Goal: Transaction & Acquisition: Purchase product/service

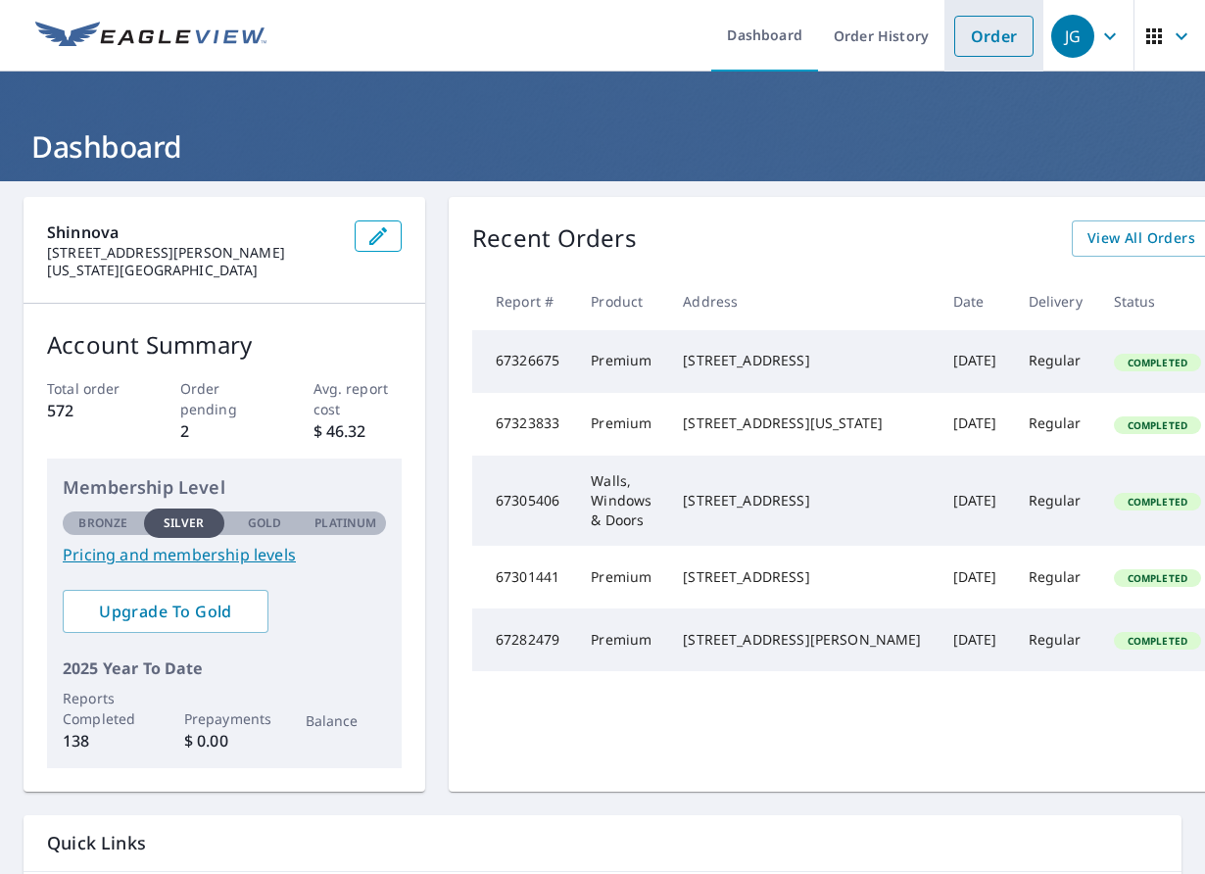
click at [986, 37] on link "Order" at bounding box center [993, 36] width 79 height 41
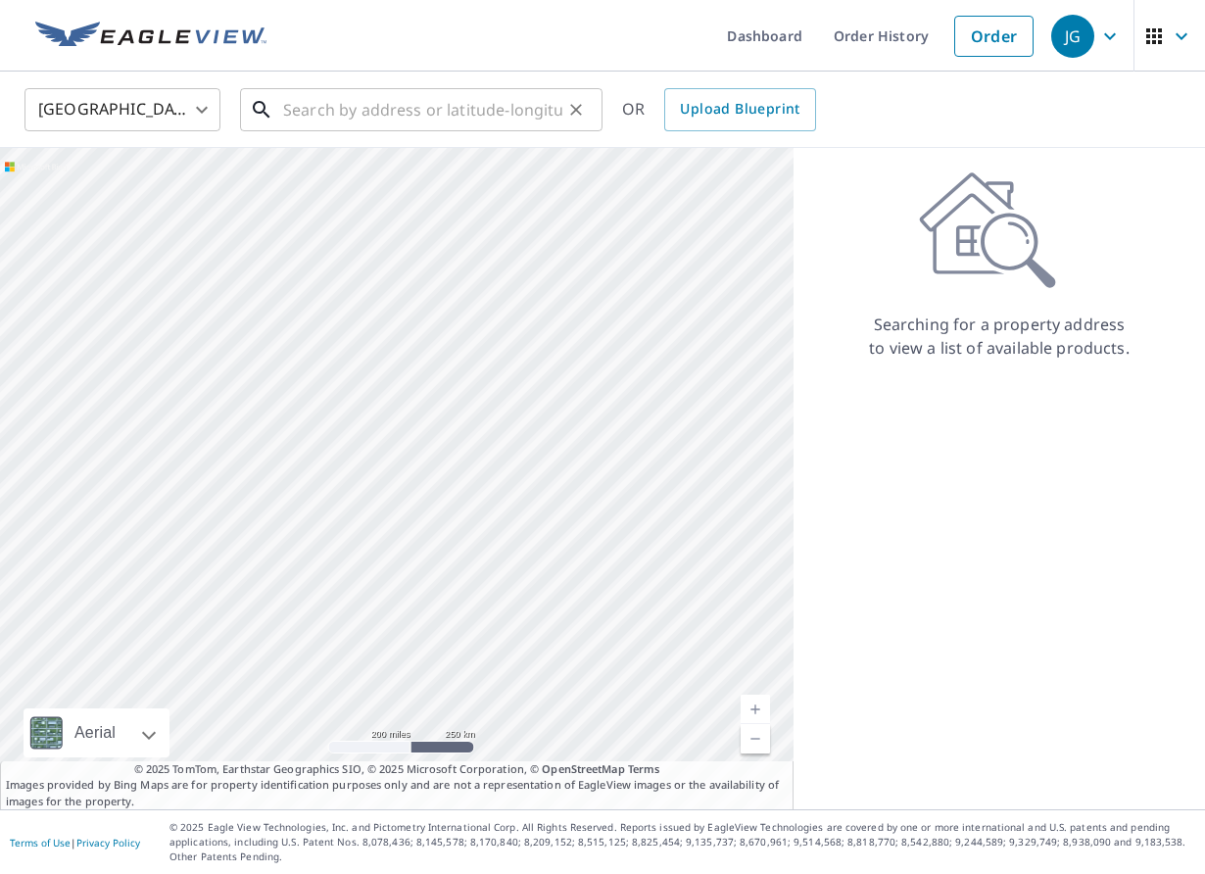
click at [366, 103] on input "text" at bounding box center [422, 109] width 279 height 55
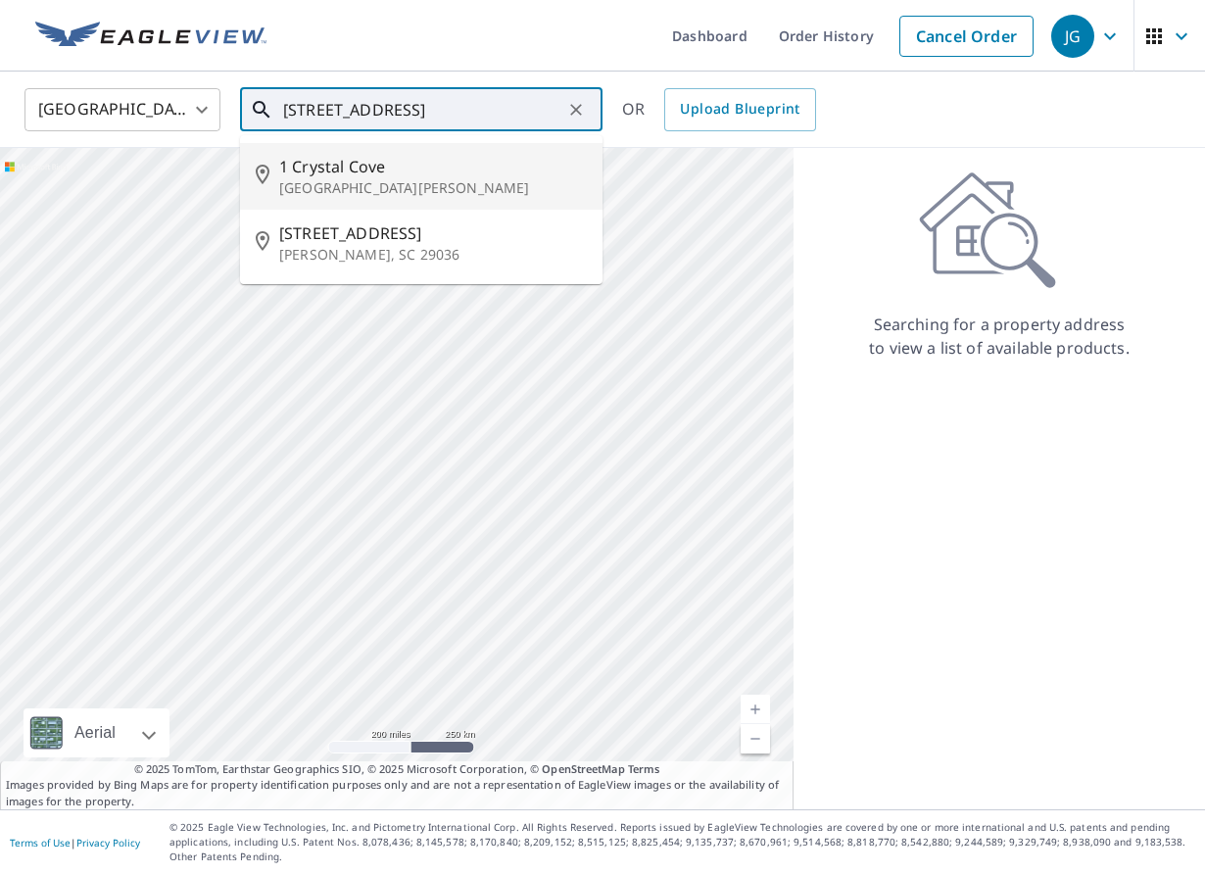
click at [347, 167] on span "1 Crystal Cove" at bounding box center [433, 167] width 308 height 24
type input "[STREET_ADDRESS][PERSON_NAME]"
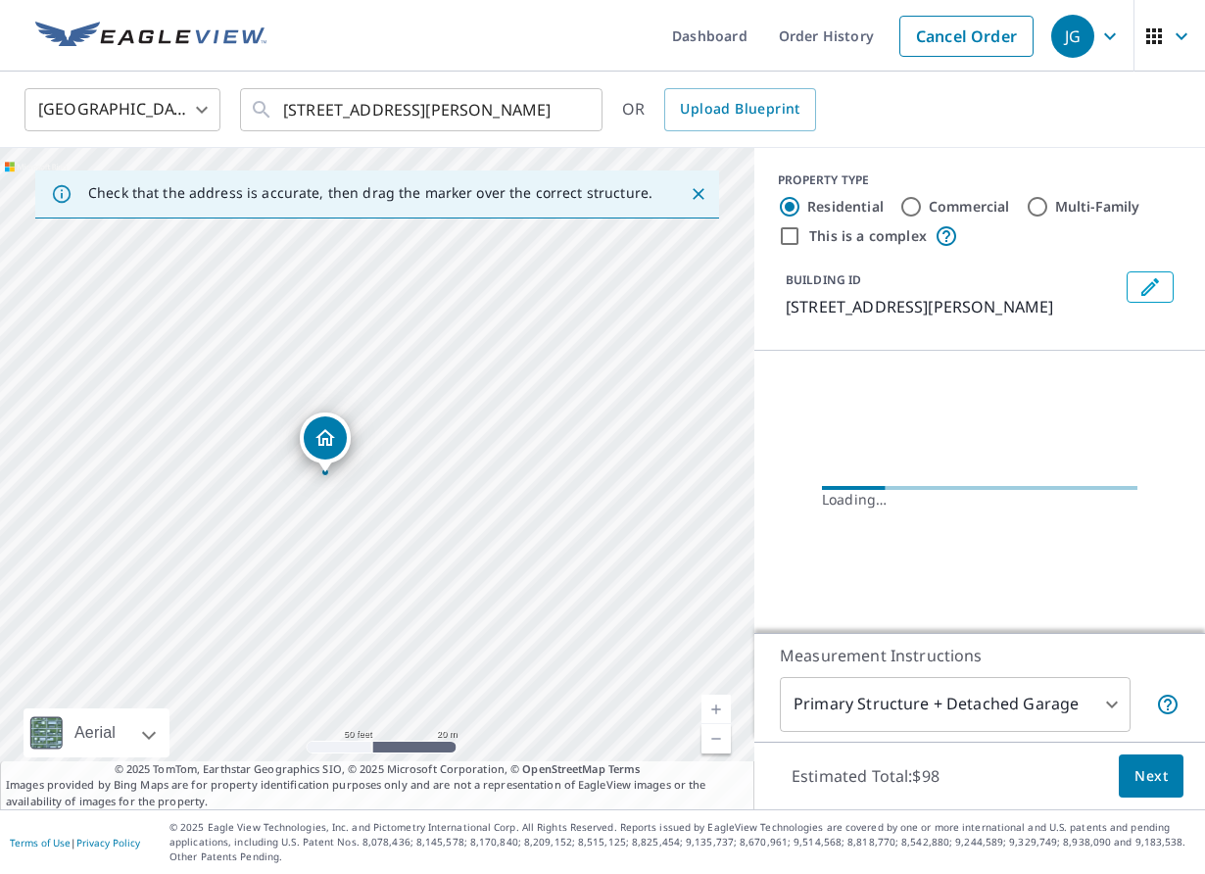
drag, startPoint x: 325, startPoint y: 422, endPoint x: 323, endPoint y: 445, distance: 22.6
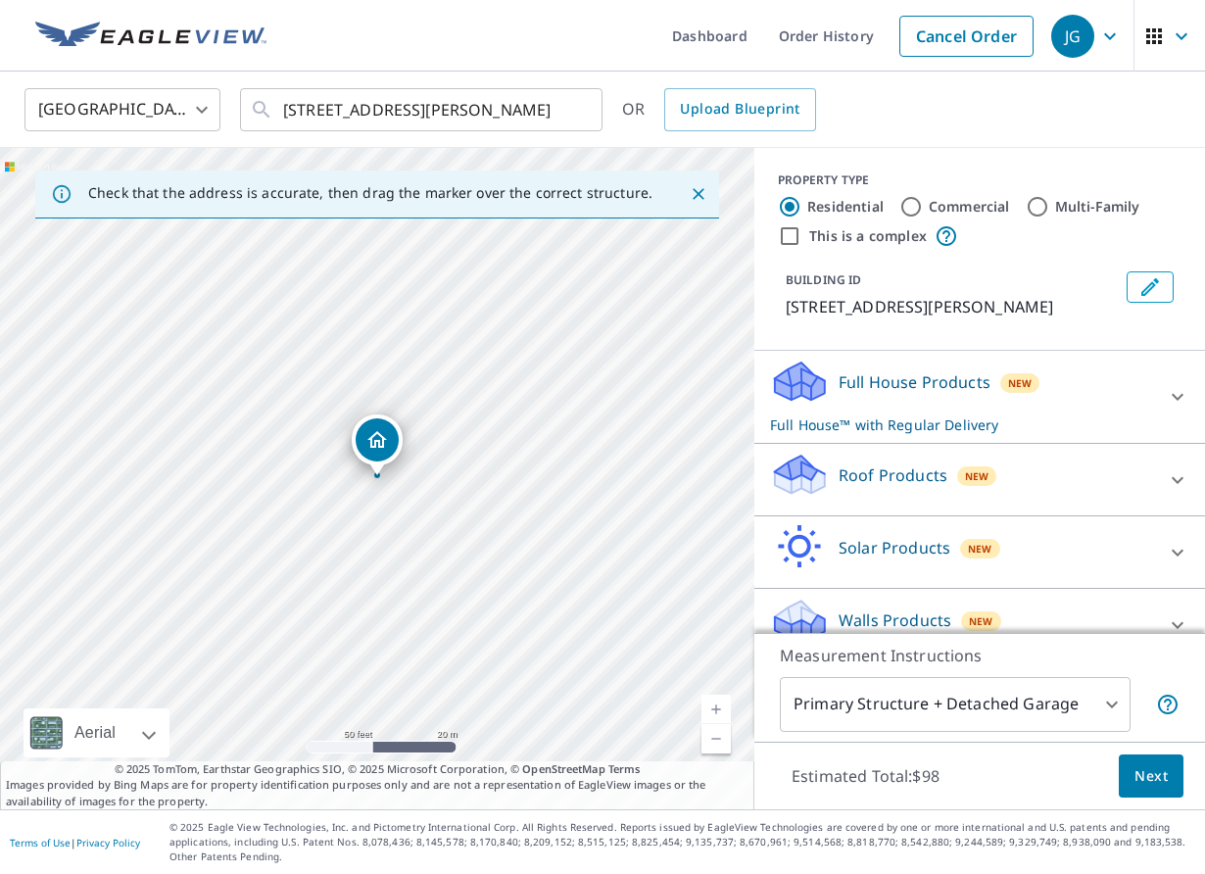
click at [909, 475] on p "Roof Products" at bounding box center [893, 475] width 109 height 24
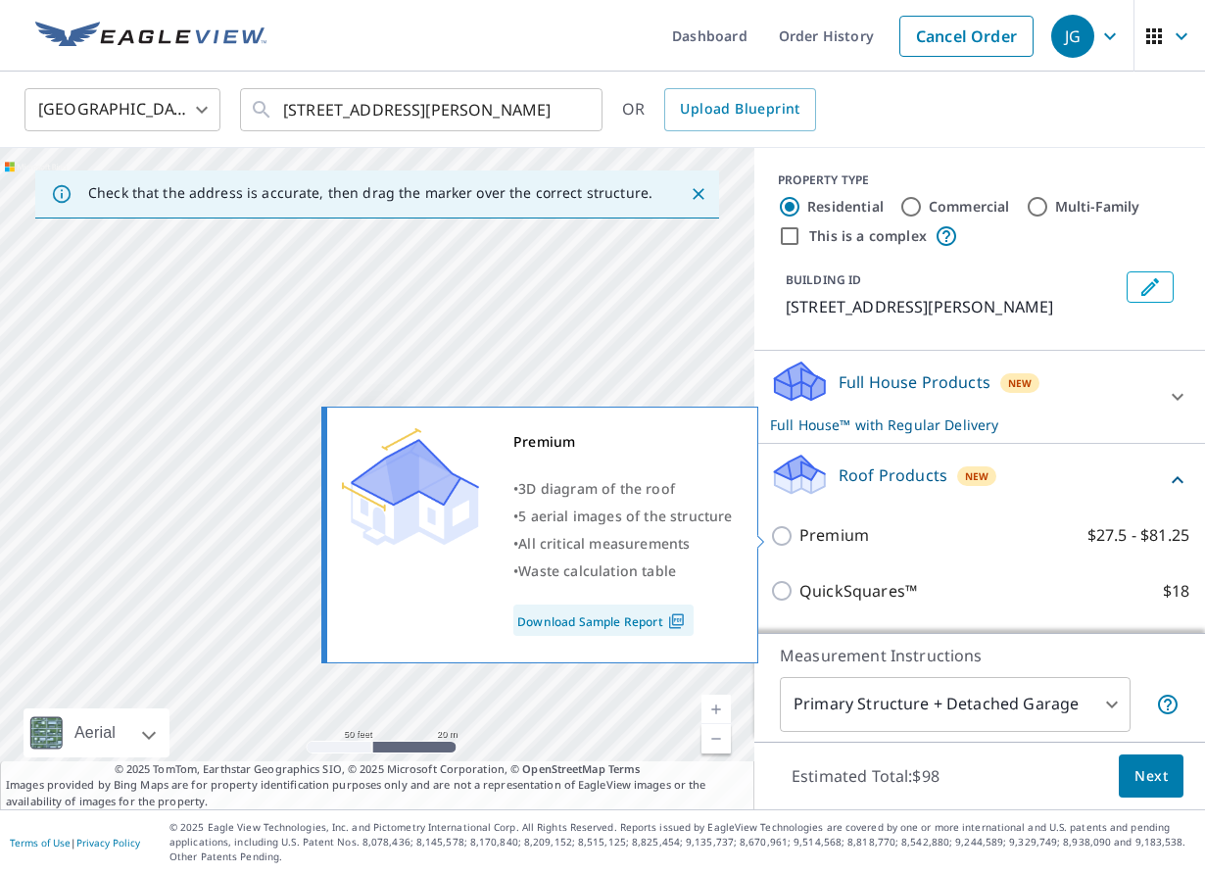
click at [844, 534] on p "Premium" at bounding box center [834, 535] width 70 height 24
click at [799, 534] on input "Premium $27.5 - $81.25" at bounding box center [784, 536] width 29 height 24
checkbox input "true"
checkbox input "false"
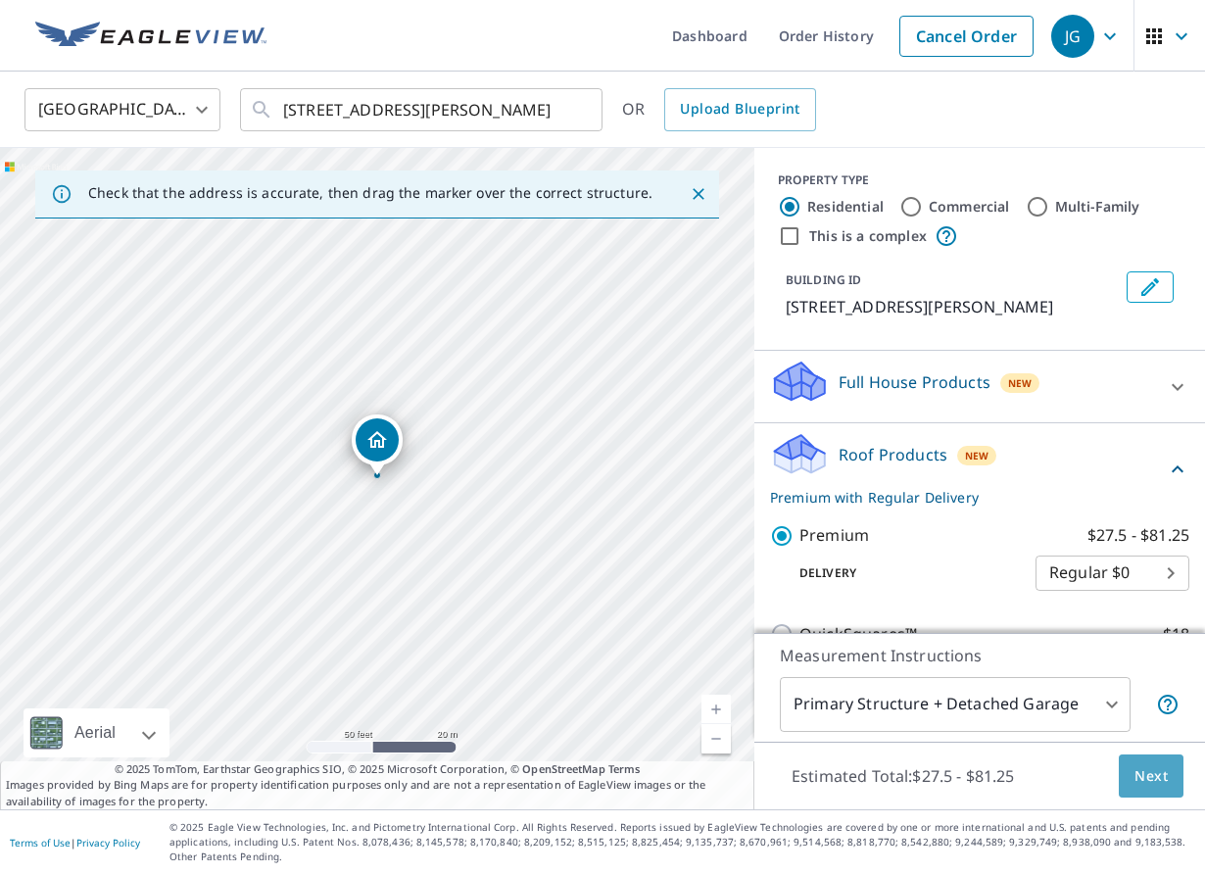
click at [1140, 777] on span "Next" at bounding box center [1150, 776] width 33 height 24
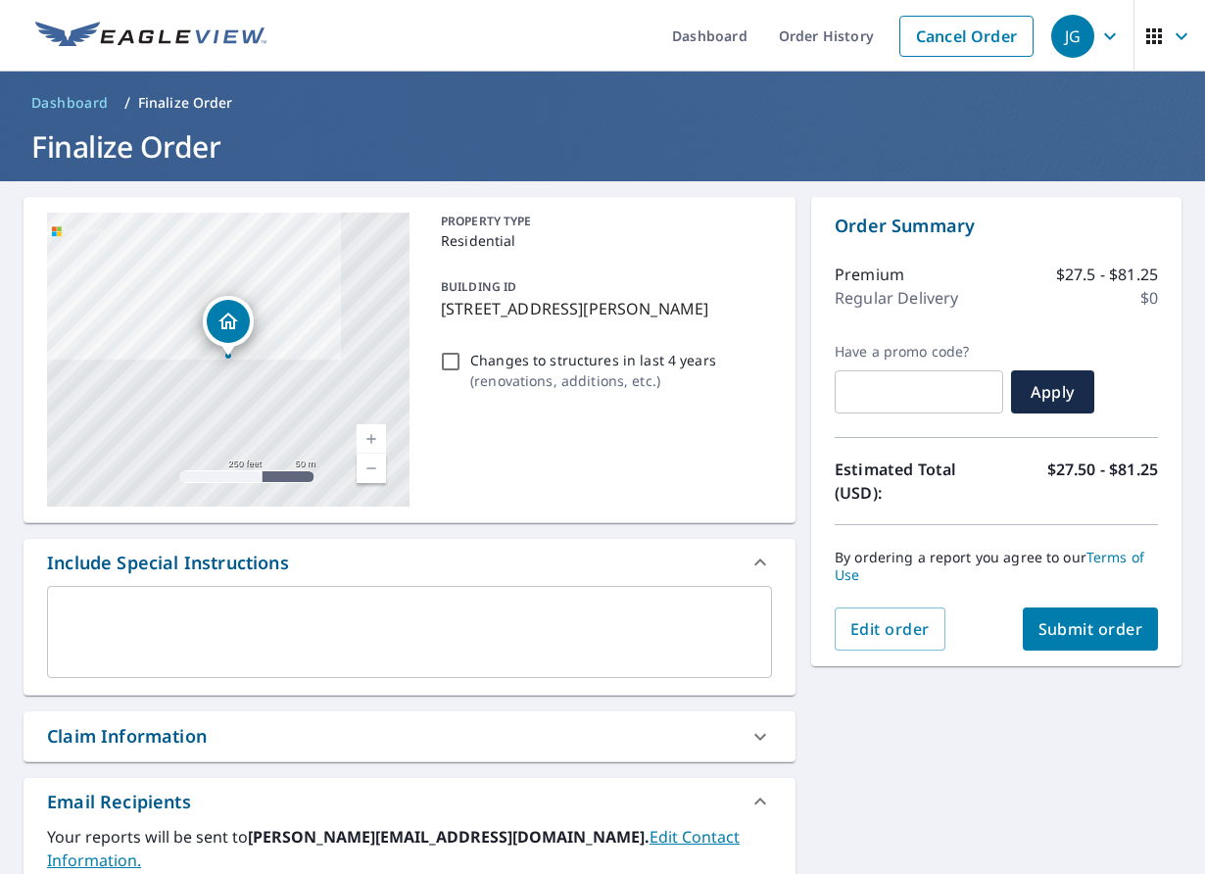
click at [345, 627] on textarea at bounding box center [410, 632] width 698 height 56
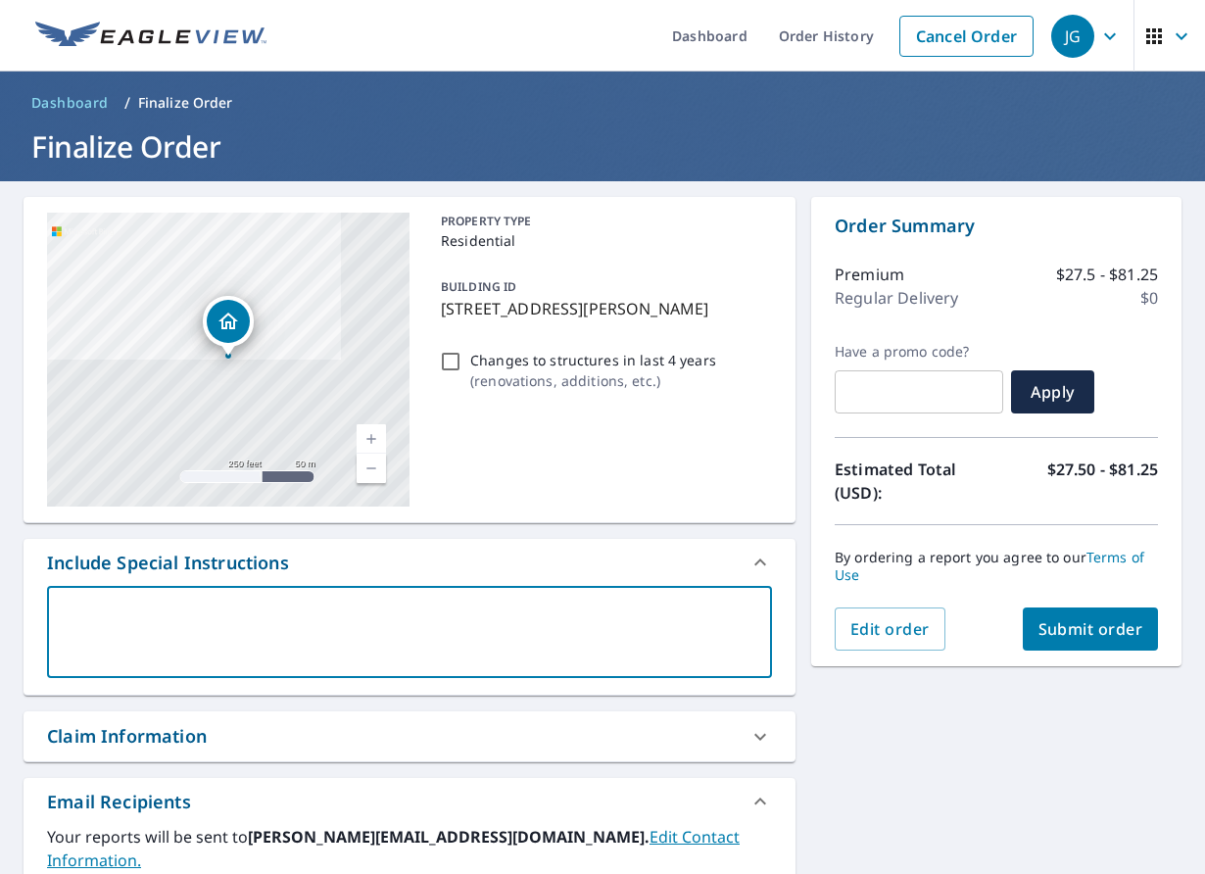
paste textarea "Fowler1 C-MOSL-RS-[GEOGRAPHIC_DATA]"
type textarea "Fowler1 C-MOSL-RS-[GEOGRAPHIC_DATA]"
type textarea "x"
type textarea "Fowler1 C-MOSL-RS-RS-"
type textarea "x"
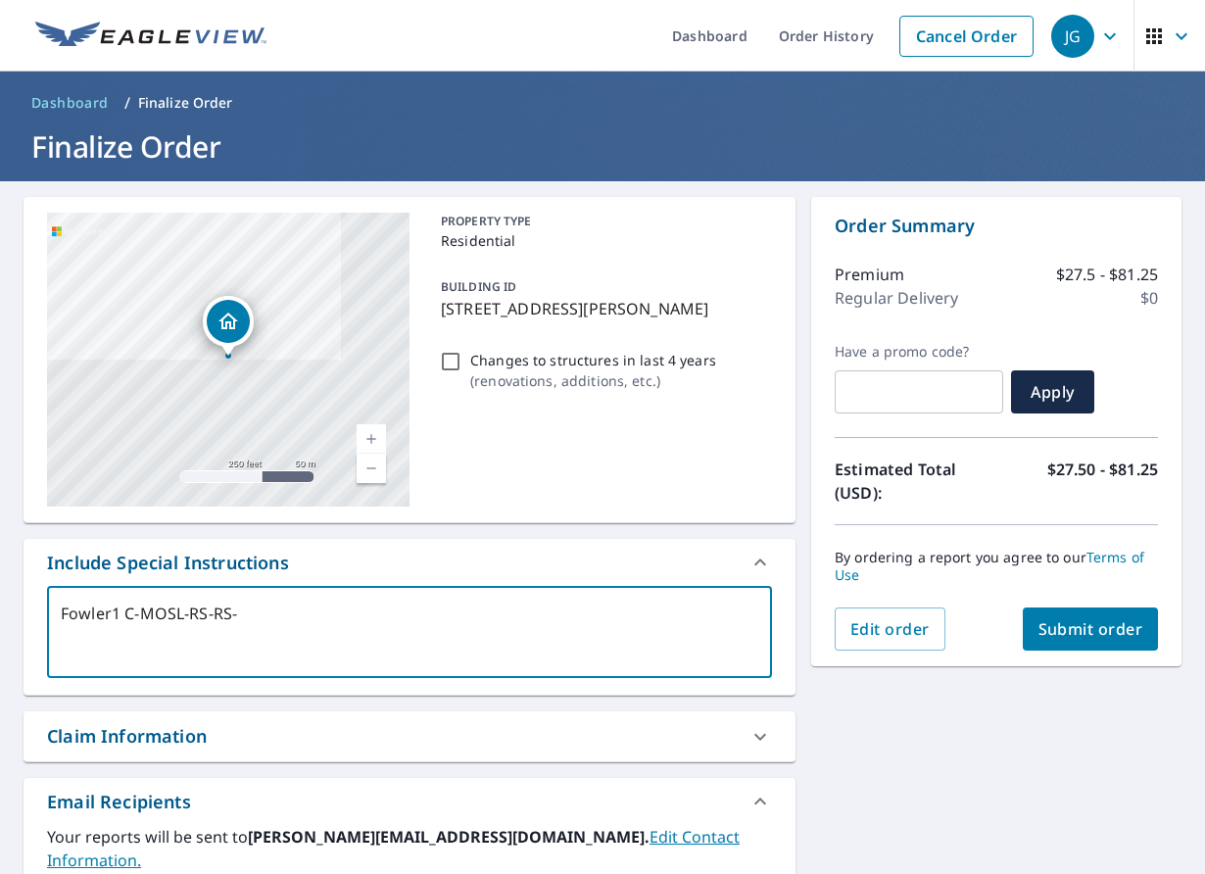
type textarea "Fowler1 C-MOSL-RS-RS-"
type textarea "x"
type textarea "Fowler1 C-MOSL-RS-RS- C"
type textarea "x"
type textarea "Fowler1 C-MOSL-RS-RS- Ch"
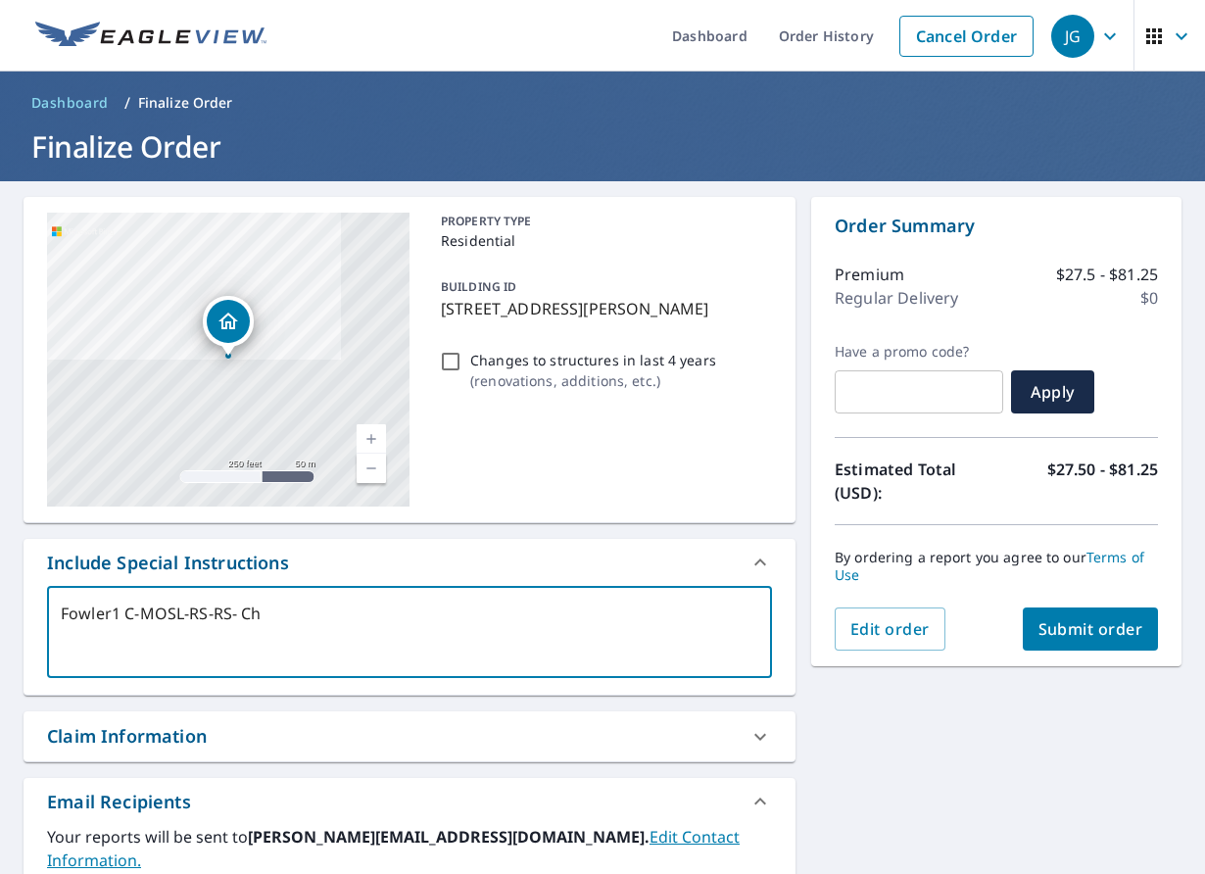
type textarea "x"
type textarea "Fowler1 C-MOSL-RS-RS- Chr"
type textarea "x"
type textarea "Fowler1 C-MOSL-RS-RS- Chri"
type textarea "x"
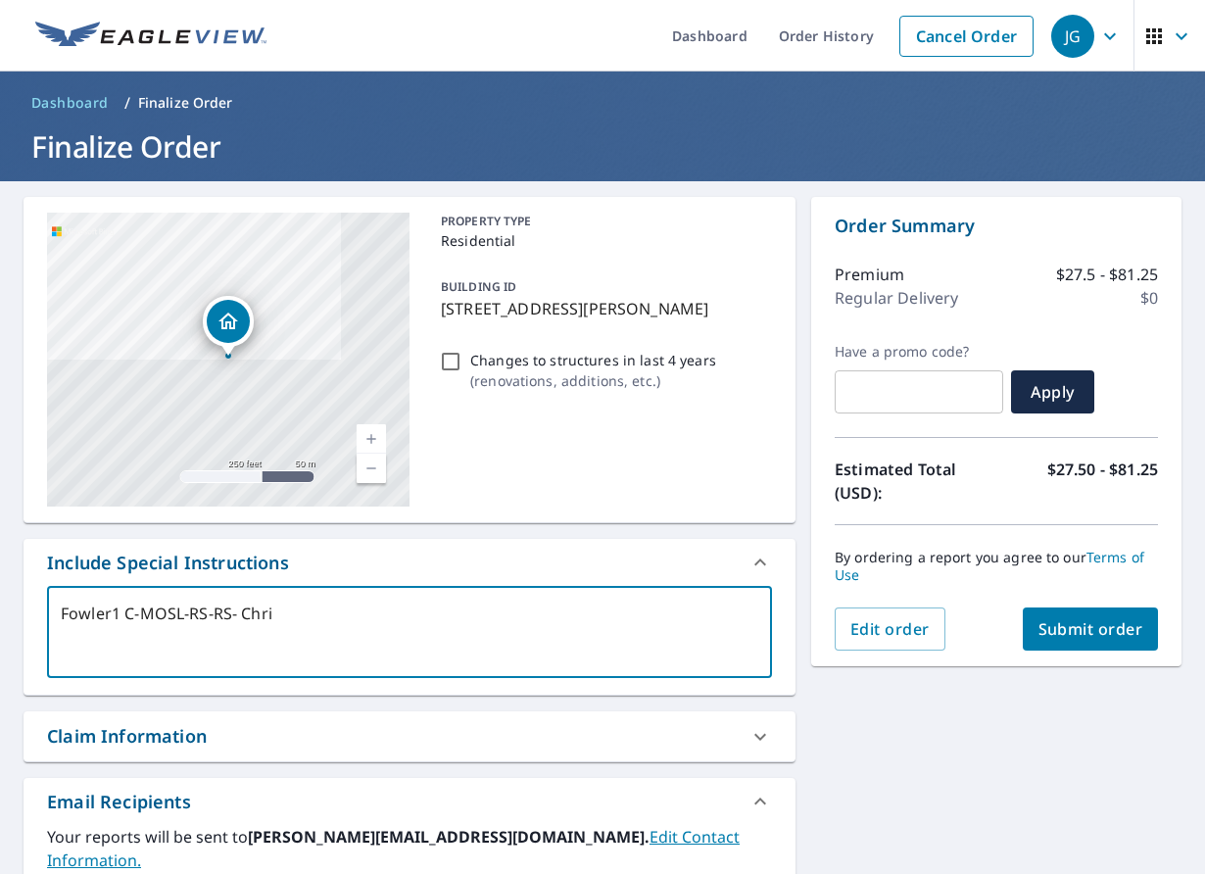
type textarea "Fowler1 C-MOSL-RS-[PERSON_NAME]"
type textarea "x"
type textarea "Fowler1 C-MOSL-RS-[PERSON_NAME]"
type textarea "x"
type textarea "Fowler1 C-MOSL-RS-[PERSON_NAME]"
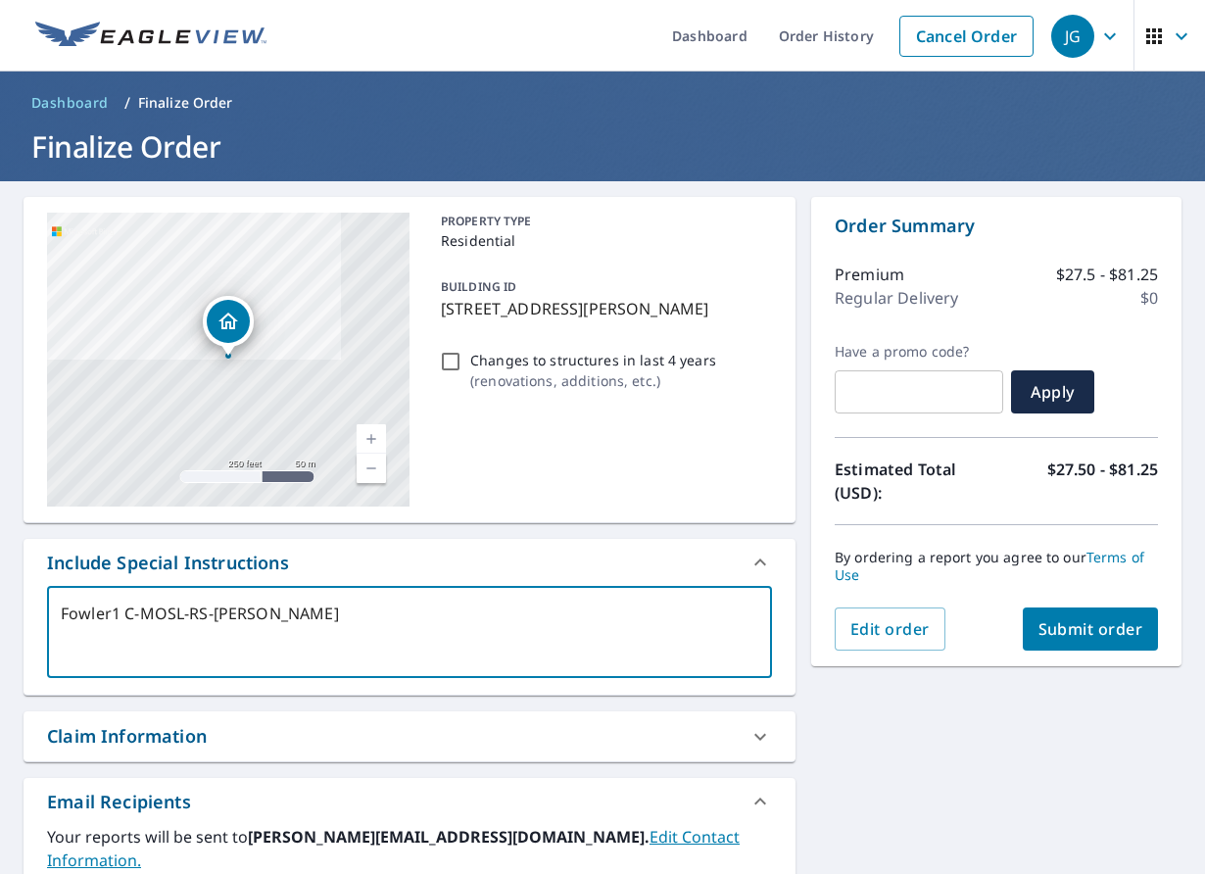
type textarea "x"
type textarea "Fowler1 C-MOSL-RS-[PERSON_NAME]"
type textarea "x"
type textarea "Fowler1 C-MOSL-RS-[PERSON_NAME]"
type textarea "x"
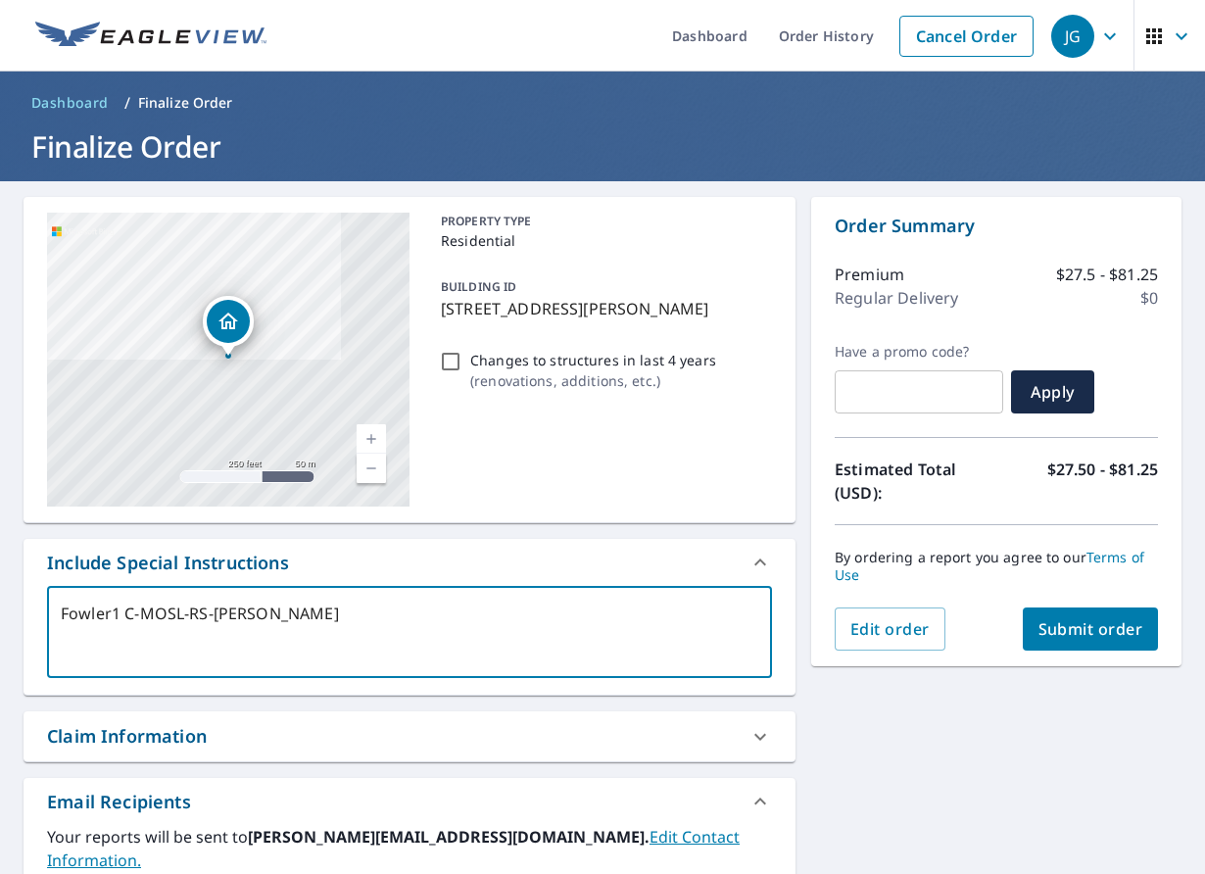
type textarea "Fowler1 C-MOSL-RS-[PERSON_NAME] re"
type textarea "x"
type textarea "Fowler1 C-MOSL-RS-[PERSON_NAME] req"
type textarea "x"
type textarea "Fowler1 C-MOSL-RS-[PERSON_NAME] requ"
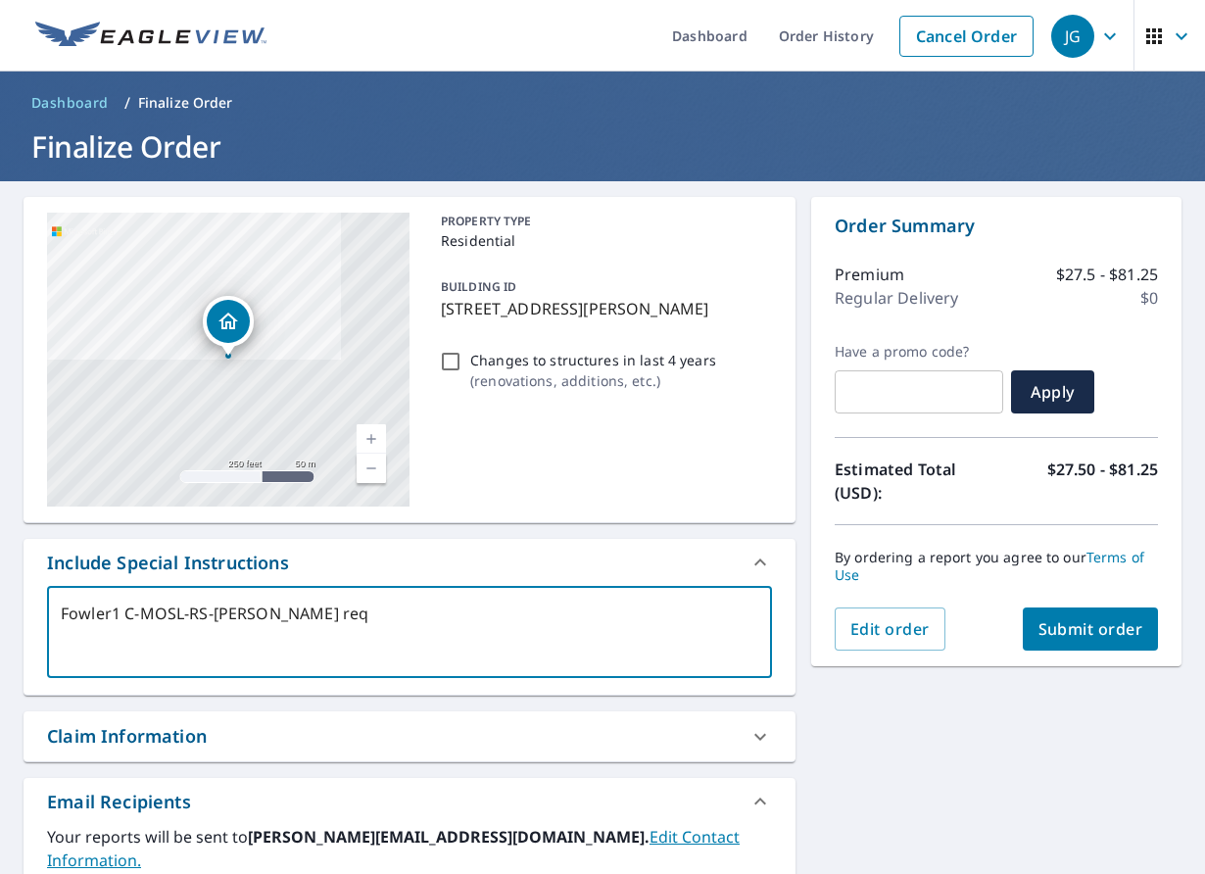
type textarea "x"
type textarea "Fowler1 C-MOSL-RS-RS- [PERSON_NAME]"
type textarea "x"
type textarea "Fowler1 C-MOSL-RS-[PERSON_NAME] C request"
type textarea "x"
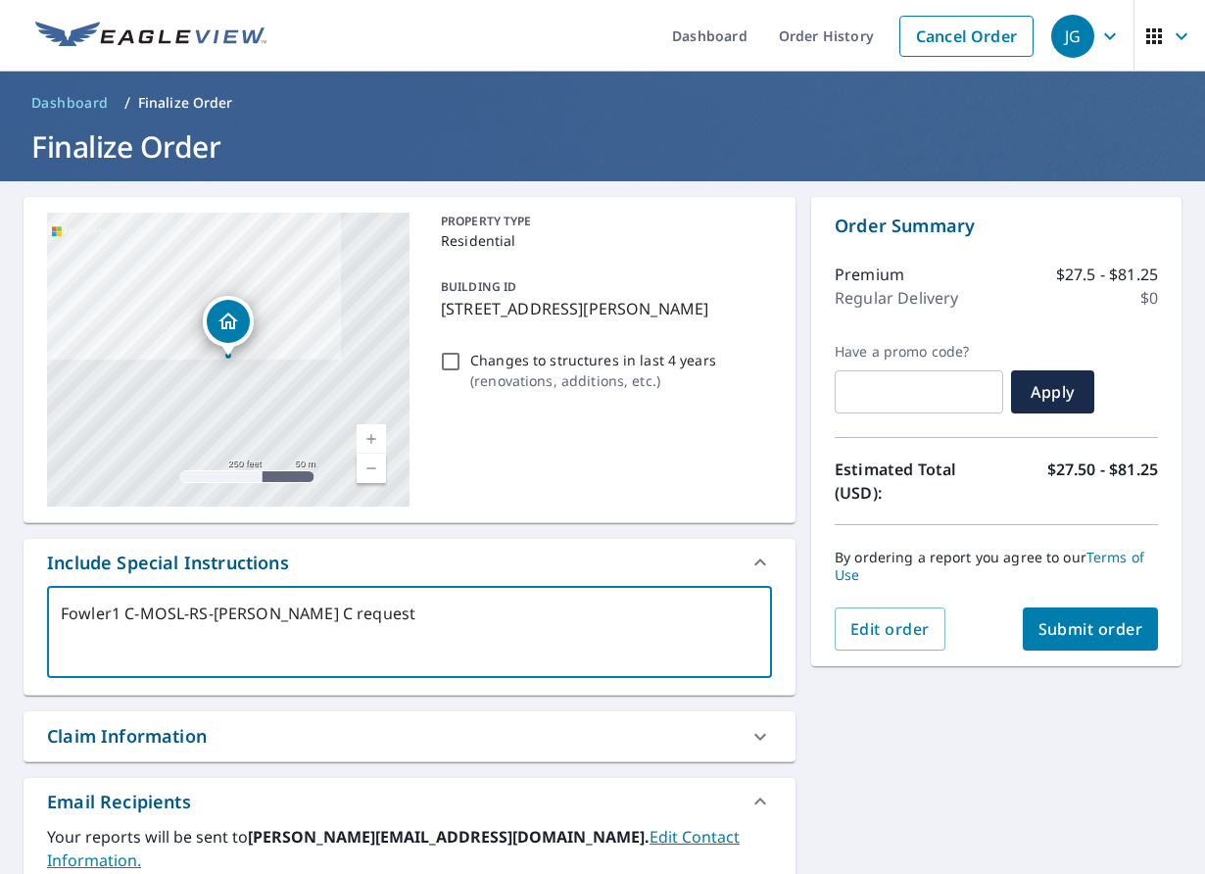
type textarea "Fowler1 C-MOSL-RS-[PERSON_NAME] C request"
type textarea "x"
type textarea "Fowler1 C-MOSL-RS-[PERSON_NAME] C request S"
type textarea "x"
type textarea "Fowler1 C-MOSL-RS-[PERSON_NAME] C request So"
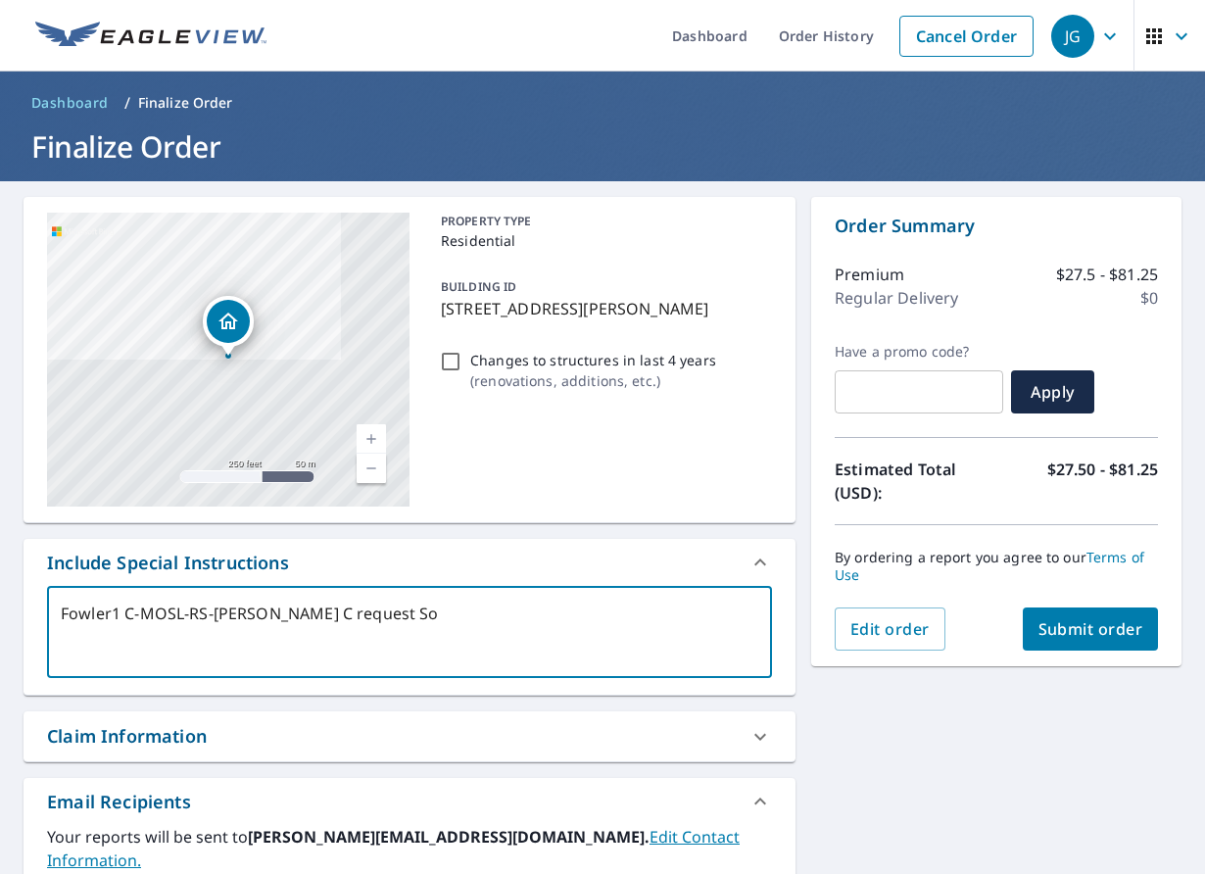
type textarea "x"
type textarea "Fowler1 C-MOSL-RS-[PERSON_NAME] C request [PERSON_NAME]"
type textarea "x"
type textarea "Fowler1 C-MOSL-RS-[PERSON_NAME] C request Solar"
type textarea "x"
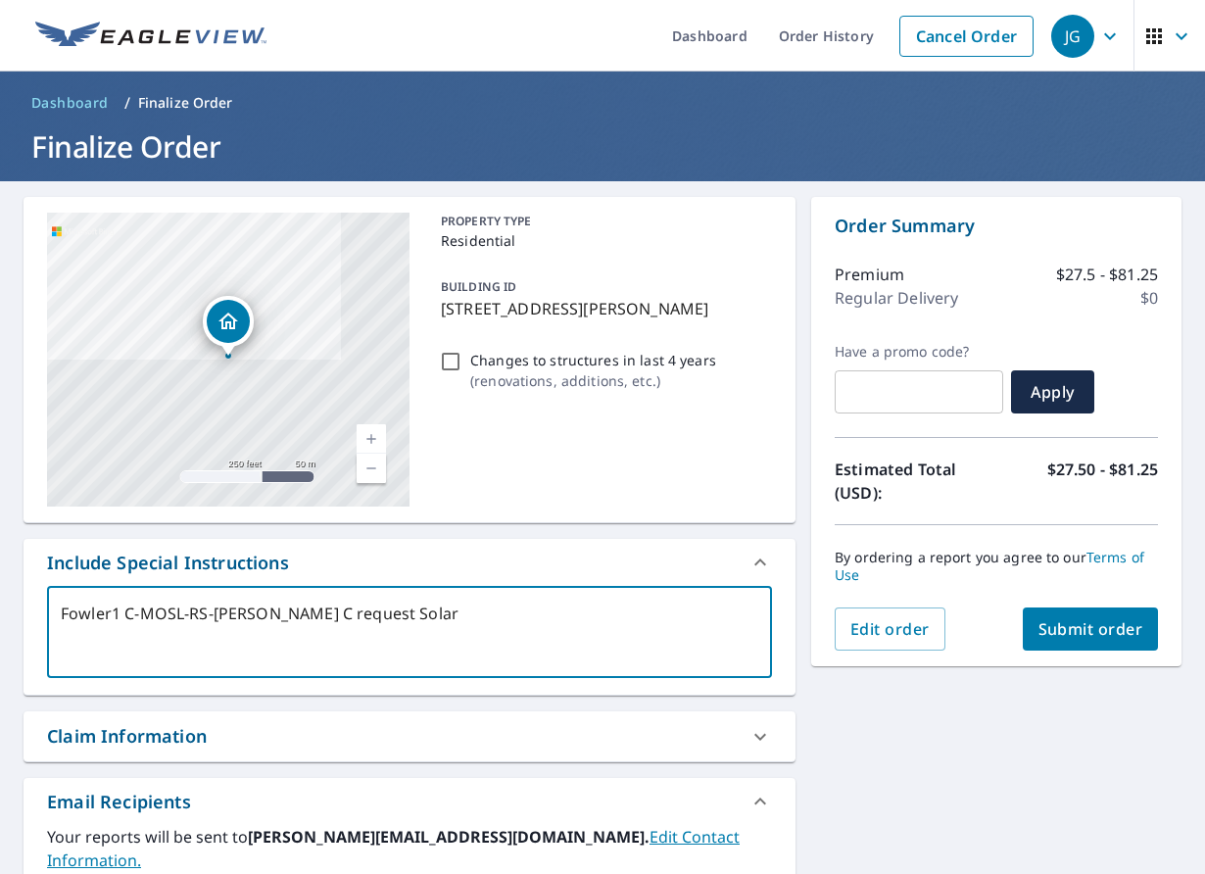
type textarea "Fowler1 C-MOSL-RS-[PERSON_NAME] C request Solar"
type textarea "x"
type textarea "Fowler1 C-MOSL-RS-[PERSON_NAME] C request Solar S"
type textarea "x"
type textarea "Fowler1 C-MOSL-RS-[PERSON_NAME] C request Solar ST"
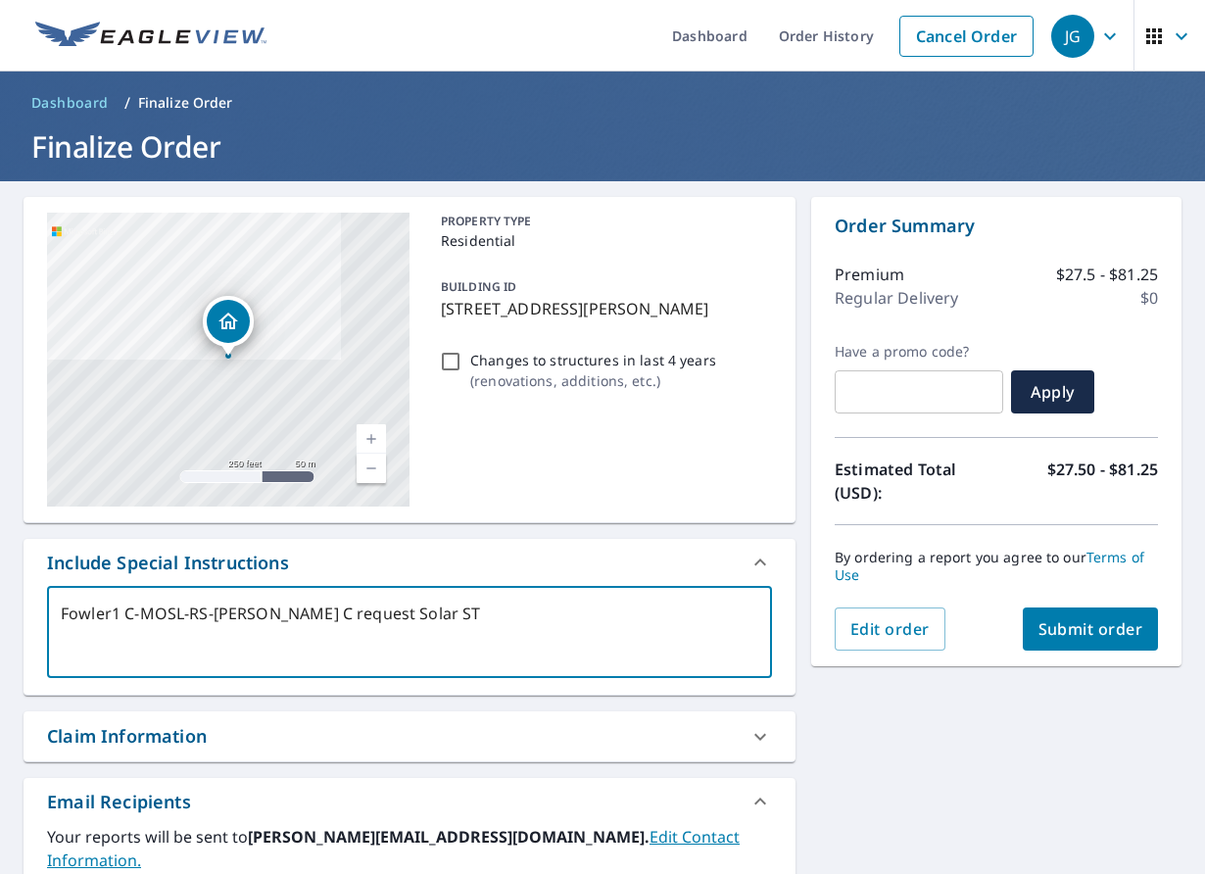
type textarea "x"
type textarea "Fowler1 C-MOSL-RS-[PERSON_NAME] C request Solar STL"
type textarea "x"
type textarea "Fowler1 C-MOSL-RS-[PERSON_NAME] C request Solar STL"
click at [1082, 630] on span "Submit order" at bounding box center [1090, 629] width 105 height 22
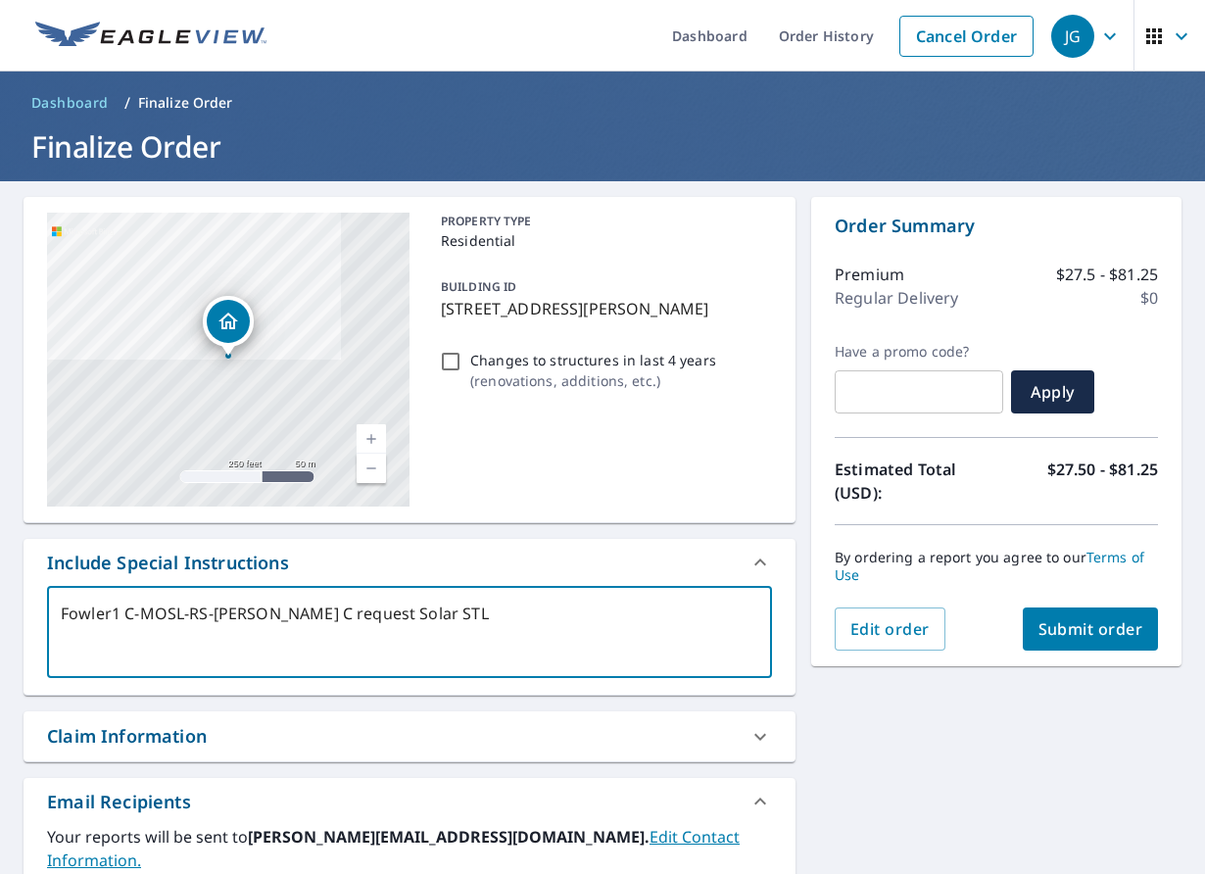
type textarea "x"
